Goal: Navigation & Orientation: Find specific page/section

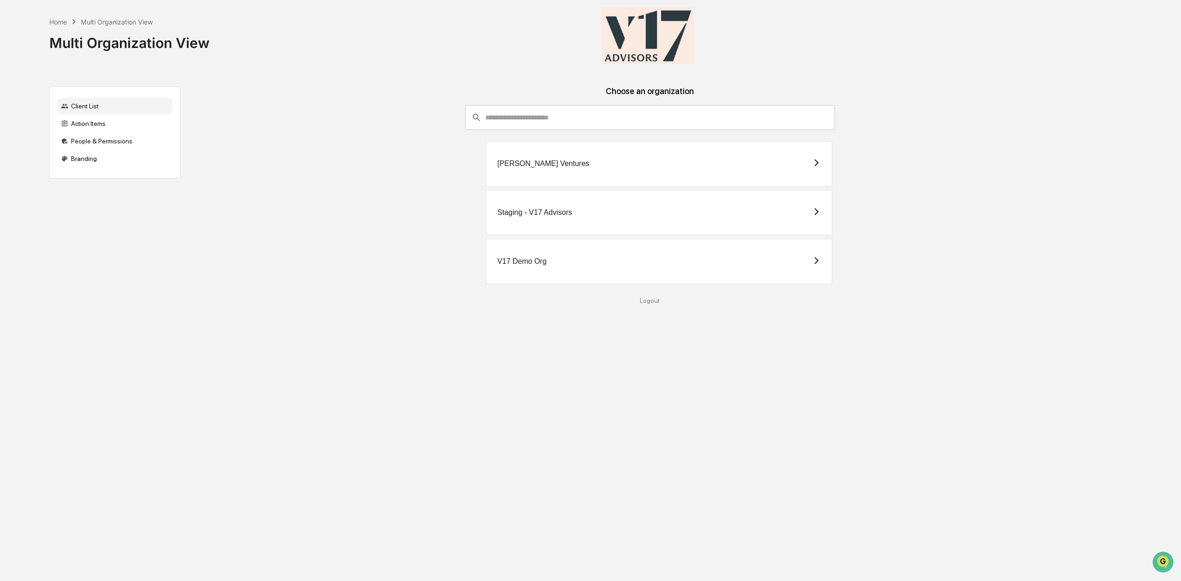
click at [534, 215] on div "Staging - V17 Advisors" at bounding box center [534, 213] width 75 height 8
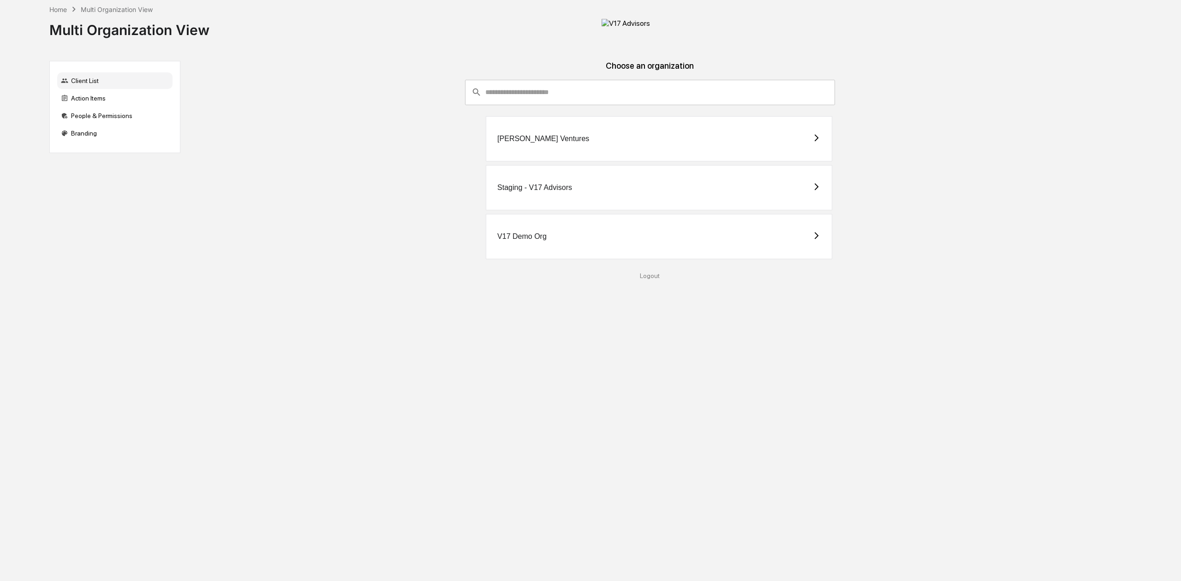
click at [606, 259] on div "V17 Demo Org" at bounding box center [659, 236] width 347 height 45
